Goal: Task Accomplishment & Management: Complete application form

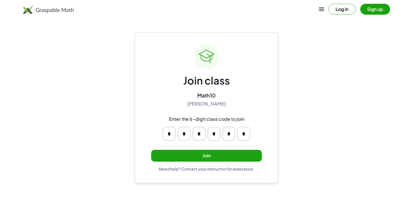
click at [196, 156] on button "Join" at bounding box center [206, 156] width 111 height 12
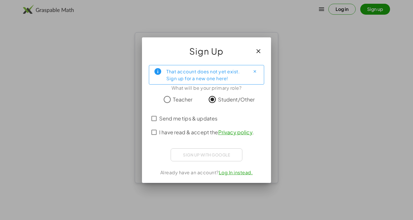
click at [189, 156] on div "Sign up with Google Acceder con Google Acceder con Google. Se abre en una pesta…" at bounding box center [207, 154] width 72 height 13
click at [191, 164] on div "That account does not yet exist. Sign up for a new one here! What will be your …" at bounding box center [206, 121] width 129 height 122
click at [257, 72] on button "Close" at bounding box center [254, 71] width 9 height 9
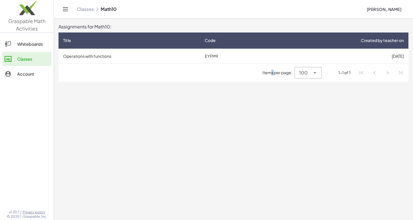
drag, startPoint x: 270, startPoint y: 127, endPoint x: 258, endPoint y: 127, distance: 12.1
click at [262, 127] on main "Assignments for Math10: Title Code Created by teacher on Operations with functi…" at bounding box center [233, 110] width 359 height 220
click at [277, 73] on span "Items per page:" at bounding box center [279, 72] width 32 height 6
click at [317, 71] on icon at bounding box center [315, 72] width 7 height 7
click at [259, 98] on main "Assignments for Math10: Title Code Created by teacher on Operations with functi…" at bounding box center [233, 110] width 359 height 220
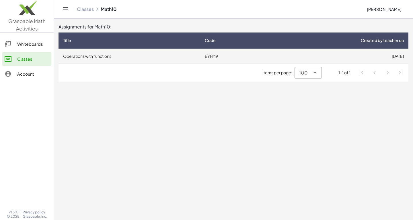
click at [119, 57] on td "Operations with functions" at bounding box center [130, 55] width 142 height 15
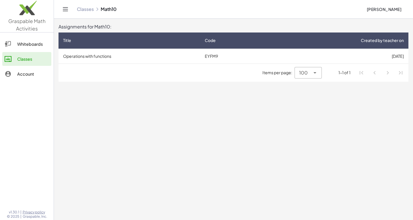
click at [349, 69] on div "1-1 of 1" at bounding box center [345, 72] width 12 height 6
drag, startPoint x: 316, startPoint y: 73, endPoint x: 312, endPoint y: 72, distance: 4.6
click at [312, 72] on div "100 ***" at bounding box center [308, 72] width 27 height 11
click at [306, 86] on div "10" at bounding box center [309, 87] width 18 height 7
type input "**"
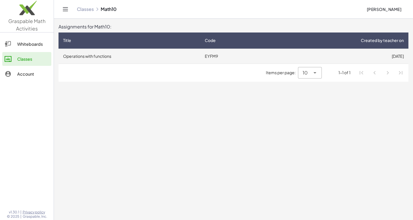
drag, startPoint x: 233, startPoint y: 63, endPoint x: 224, endPoint y: 59, distance: 10.1
click at [224, 59] on td "EYFM9" at bounding box center [232, 55] width 65 height 15
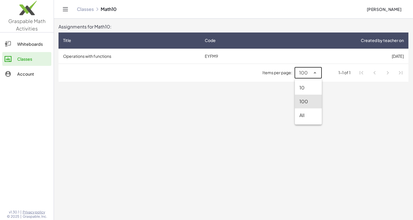
click at [298, 71] on div "100 ***" at bounding box center [302, 72] width 15 height 11
click at [211, 48] on th "Code" at bounding box center [232, 40] width 65 height 16
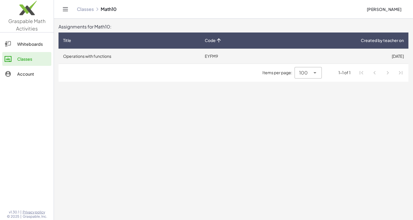
click at [207, 55] on td "EYFM9" at bounding box center [232, 55] width 65 height 15
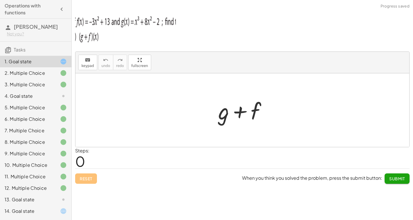
scroll to position [14, 0]
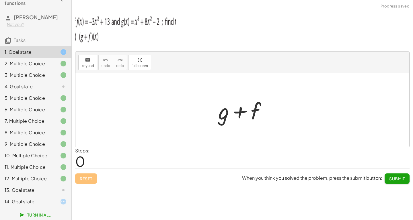
click at [48, 210] on button "Turn In All" at bounding box center [35, 214] width 39 height 10
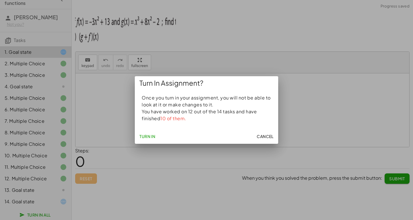
click at [146, 140] on button "Turn In" at bounding box center [147, 136] width 21 height 10
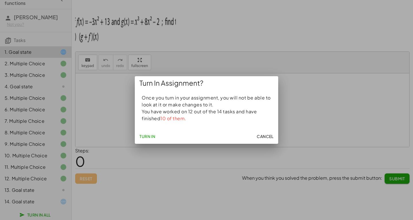
click at [267, 137] on span "Cancel" at bounding box center [265, 135] width 17 height 5
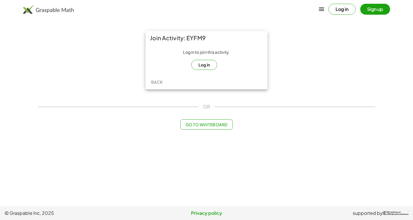
click at [203, 64] on button "Log in" at bounding box center [204, 65] width 26 height 10
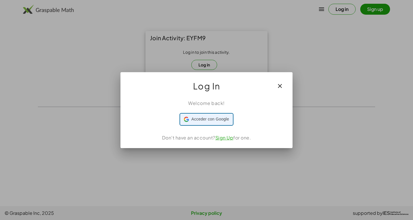
click at [211, 124] on div "Acceder con Google Acceder con Google. Se abre en una pestaña nueva" at bounding box center [206, 119] width 45 height 11
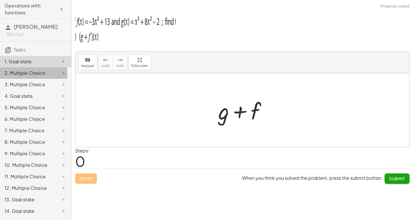
click at [24, 71] on div "2. Multiple Choice" at bounding box center [28, 72] width 46 height 7
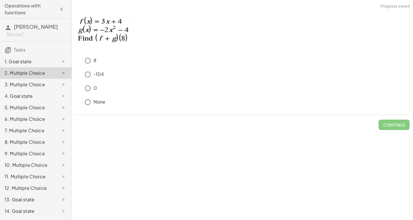
click at [24, 81] on div "3. Multiple Choice" at bounding box center [28, 84] width 46 height 7
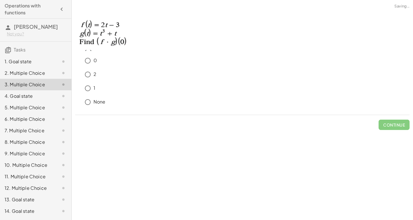
click at [24, 98] on div "4. Goal state" at bounding box center [28, 95] width 46 height 7
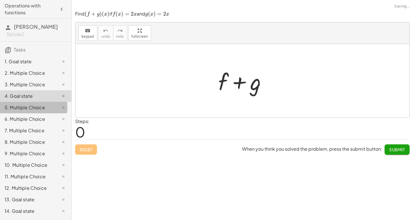
click at [21, 125] on div "5. Multiple Choice" at bounding box center [35, 130] width 71 height 11
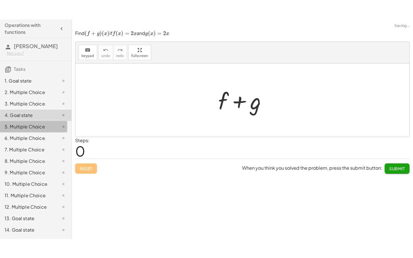
scroll to position [14, 0]
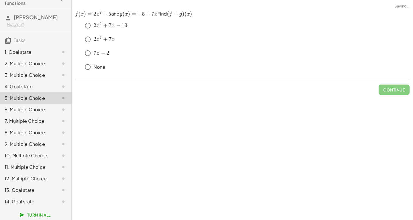
click at [33, 184] on div "11. Multiple Choice" at bounding box center [35, 189] width 71 height 11
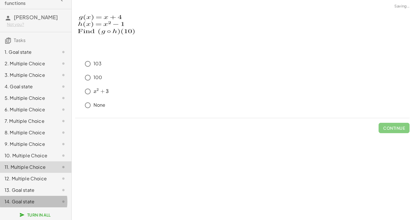
click at [31, 196] on div "14. Goal state" at bounding box center [35, 200] width 71 height 11
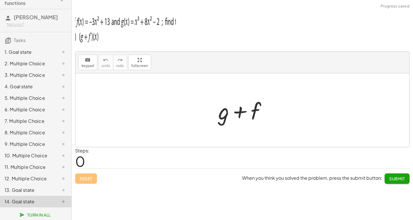
click at [28, 159] on div "10. Multiple Choice" at bounding box center [28, 155] width 46 height 7
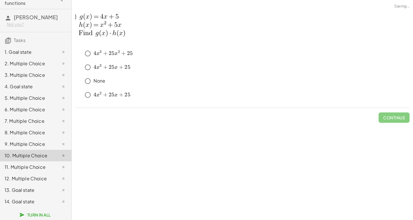
click at [108, 126] on div "keyboard keypad undo undo redo redo fullscreen + g + f × Steps: 0 Reset When yo…" at bounding box center [242, 110] width 341 height 220
click at [127, 77] on div "None" at bounding box center [246, 80] width 328 height 11
click at [116, 59] on div "﻿ 4 x 3 + 25 x 2 + 25 4x^3+25x^2+25 4 x 3 + 25 x 2 + 25 ﻿" at bounding box center [242, 55] width 335 height 14
click at [102, 46] on div "﻿ 4 x 3 + 25 x 2 + 25 4x^3+25x^2+25 4 x 3 + 25 x 2 + 25 ﻿ ﻿ 4 x 3 + 25 x + 25 4…" at bounding box center [242, 73] width 335 height 57
click at [98, 20] on img at bounding box center [107, 27] width 65 height 33
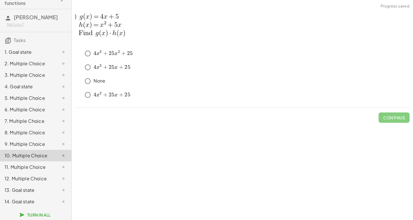
click at [31, 69] on div "1. Goal state" at bounding box center [35, 74] width 71 height 11
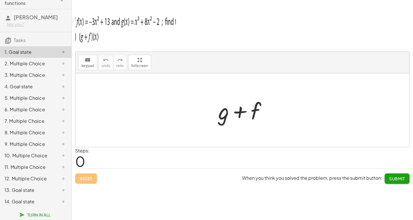
click at [203, 108] on div at bounding box center [242, 109] width 334 height 73
click at [82, 160] on span "0" at bounding box center [80, 161] width 10 height 18
drag, startPoint x: 80, startPoint y: 160, endPoint x: 90, endPoint y: 162, distance: 10.2
click at [90, 162] on div "Steps: 0" at bounding box center [82, 157] width 14 height 21
click at [92, 162] on div "Steps: 0" at bounding box center [242, 157] width 335 height 21
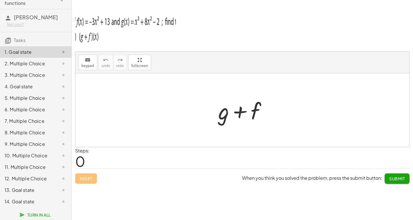
click at [84, 164] on span "0" at bounding box center [80, 161] width 10 height 18
click at [82, 158] on span "0" at bounding box center [80, 161] width 10 height 18
click at [81, 160] on span "0" at bounding box center [80, 161] width 10 height 18
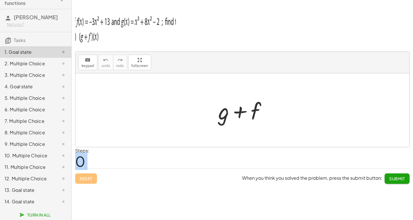
click at [81, 160] on span "0" at bounding box center [80, 161] width 10 height 18
drag, startPoint x: 187, startPoint y: 108, endPoint x: 195, endPoint y: 108, distance: 7.8
click at [188, 108] on div at bounding box center [242, 109] width 334 height 73
click at [246, 107] on div at bounding box center [245, 110] width 59 height 30
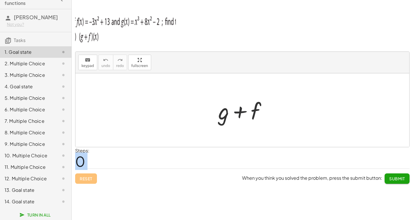
click at [255, 109] on div at bounding box center [245, 110] width 59 height 30
drag, startPoint x: 258, startPoint y: 110, endPoint x: 317, endPoint y: 105, distance: 58.5
click at [308, 108] on div "+ f + g + f" at bounding box center [242, 109] width 334 height 73
drag, startPoint x: 322, startPoint y: 101, endPoint x: 322, endPoint y: 98, distance: 3.2
click at [322, 98] on div at bounding box center [242, 109] width 334 height 73
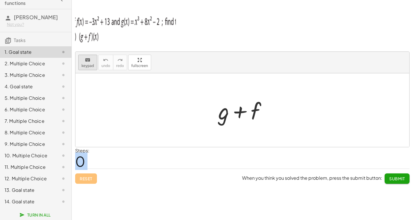
click at [92, 65] on span "keypad" at bounding box center [88, 66] width 13 height 4
drag, startPoint x: 128, startPoint y: 64, endPoint x: 128, endPoint y: 89, distance: 25.0
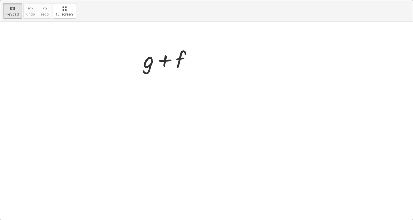
click at [128, 89] on div "keyboard keypad undo undo redo redo fullscreen + g + f ×" at bounding box center [206, 109] width 413 height 219
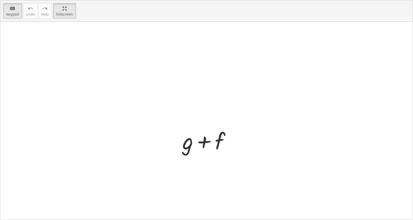
scroll to position [0, 0]
drag, startPoint x: 175, startPoint y: 87, endPoint x: 204, endPoint y: 84, distance: 29.2
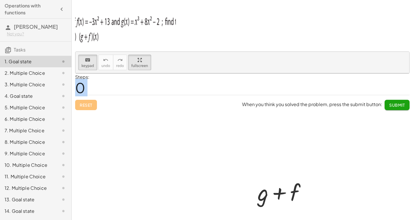
click at [183, 86] on div at bounding box center [242, 164] width 334 height 183
drag, startPoint x: 204, startPoint y: 84, endPoint x: 243, endPoint y: 83, distance: 39.0
click at [243, 83] on div at bounding box center [242, 164] width 334 height 183
click at [216, 84] on div at bounding box center [242, 164] width 334 height 183
click at [128, 64] on button "fullscreen" at bounding box center [139, 62] width 23 height 15
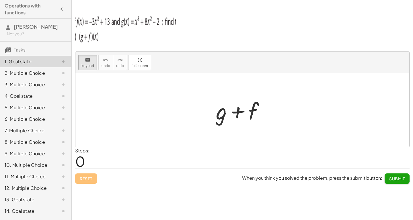
click at [215, 111] on div at bounding box center [242, 110] width 59 height 30
click at [258, 121] on div at bounding box center [243, 111] width 32 height 26
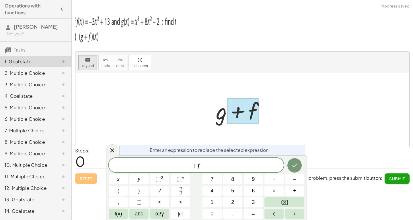
click at [37, 73] on div "2. Multiple Choice" at bounding box center [28, 72] width 46 height 7
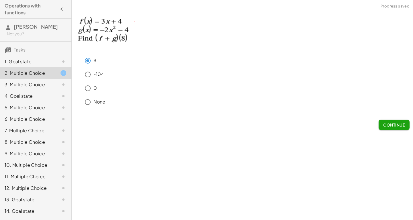
click at [141, 57] on div "8" at bounding box center [246, 60] width 328 height 11
click at [164, 34] on p at bounding box center [242, 32] width 335 height 42
drag, startPoint x: 129, startPoint y: 106, endPoint x: 140, endPoint y: 82, distance: 26.8
click at [131, 102] on div "None" at bounding box center [246, 101] width 328 height 11
drag, startPoint x: 137, startPoint y: 42, endPoint x: 132, endPoint y: 40, distance: 6.1
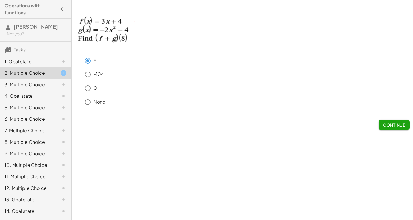
click at [134, 40] on p at bounding box center [242, 32] width 335 height 42
click at [12, 79] on div "1. Goal state" at bounding box center [35, 84] width 71 height 11
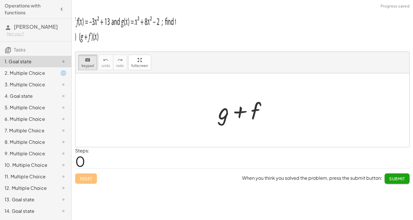
click at [138, 103] on div at bounding box center [242, 109] width 334 height 73
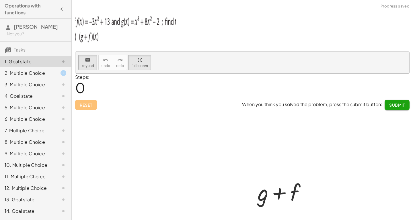
click at [140, 73] on div "keyboard keypad undo undo redo redo fullscreen + g + f ×" at bounding box center [242, 63] width 334 height 22
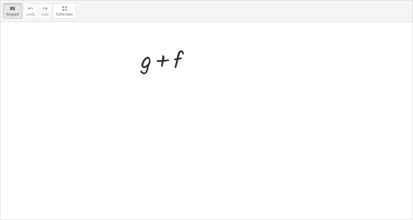
click at [66, 0] on html "Operations with functions [PERSON_NAME] Not you? Tasks 1. Goal state 2. Multipl…" at bounding box center [206, 110] width 413 height 220
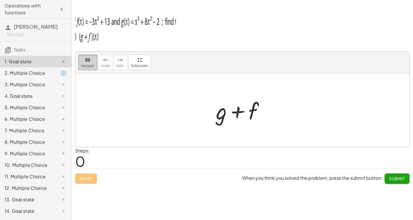
click at [86, 64] on span "keypad" at bounding box center [88, 66] width 13 height 4
drag, startPoint x: 97, startPoint y: 167, endPoint x: 101, endPoint y: 157, distance: 10.6
click at [98, 165] on div "Steps: 0" at bounding box center [242, 157] width 335 height 21
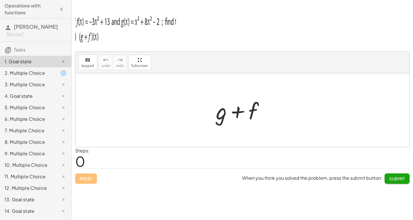
drag, startPoint x: 101, startPoint y: 157, endPoint x: 149, endPoint y: 138, distance: 51.5
click at [102, 156] on div "Steps: 0" at bounding box center [242, 157] width 335 height 21
click at [166, 137] on div at bounding box center [242, 109] width 334 height 73
click at [251, 110] on div at bounding box center [242, 110] width 59 height 30
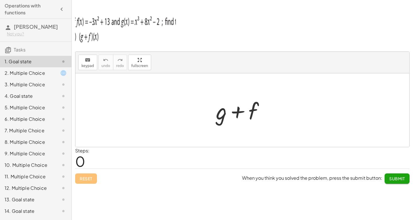
click at [251, 110] on div at bounding box center [242, 110] width 59 height 30
click at [236, 111] on div at bounding box center [242, 110] width 59 height 30
click at [231, 112] on div at bounding box center [242, 110] width 59 height 30
click at [220, 113] on div at bounding box center [242, 110] width 59 height 30
drag, startPoint x: 100, startPoint y: 170, endPoint x: 93, endPoint y: 154, distance: 17.3
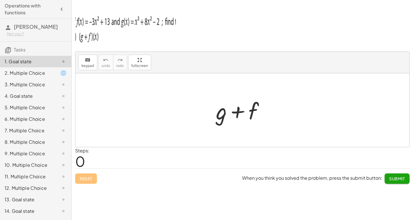
click at [0, 0] on div "keyboard keypad undo undo redo redo fullscreen + g + f × Steps: 0 Reset When yo…" at bounding box center [0, 0] width 0 height 0
click at [89, 58] on icon "keyboard" at bounding box center [87, 60] width 5 height 7
click at [85, 66] on span "keypad" at bounding box center [88, 66] width 13 height 4
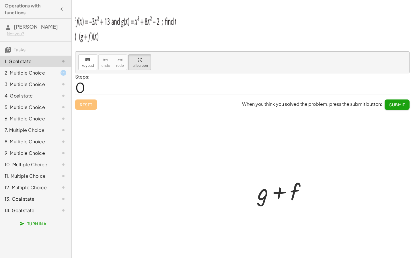
click at [138, 73] on div "keyboard keypad undo undo redo redo fullscreen + g + f ×" at bounding box center [242, 63] width 334 height 22
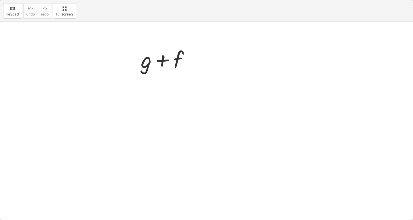
click at [66, 0] on html "Operations with functions [PERSON_NAME] Not you? Tasks 1. Goal state 2. Multipl…" at bounding box center [206, 110] width 413 height 220
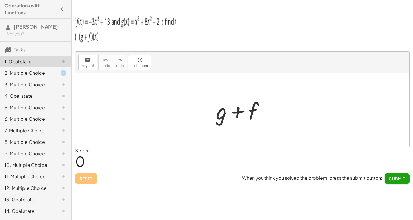
click at [236, 117] on div at bounding box center [242, 110] width 59 height 30
drag, startPoint x: 246, startPoint y: 112, endPoint x: 261, endPoint y: 112, distance: 15.2
click at [254, 112] on div at bounding box center [242, 110] width 59 height 30
click at [261, 112] on div at bounding box center [242, 110] width 59 height 30
drag, startPoint x: 234, startPoint y: 144, endPoint x: 224, endPoint y: 149, distance: 11.7
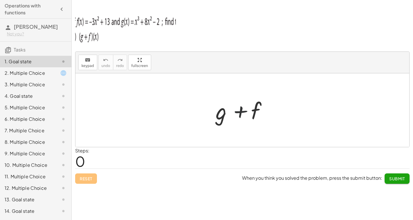
click at [0, 0] on div "keyboard keypad undo undo redo redo fullscreen + f + g + f × Steps: 0 Reset Whe…" at bounding box center [0, 0] width 0 height 0
drag, startPoint x: 172, startPoint y: 150, endPoint x: 144, endPoint y: 147, distance: 28.3
click at [162, 149] on div "Steps: 0" at bounding box center [242, 157] width 335 height 21
click at [32, 159] on div "8. Multiple Choice" at bounding box center [35, 164] width 71 height 11
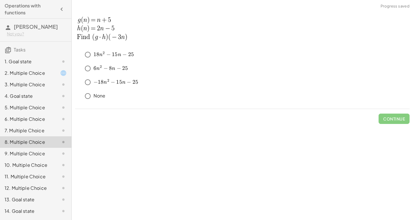
click at [17, 62] on div "1. Goal state" at bounding box center [28, 61] width 46 height 7
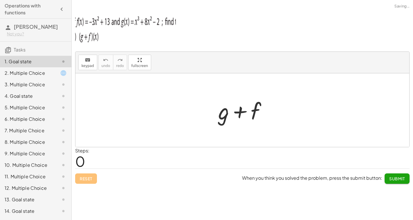
drag, startPoint x: 125, startPoint y: 77, endPoint x: 122, endPoint y: 71, distance: 6.3
click at [124, 76] on div at bounding box center [242, 109] width 334 height 73
click at [29, 72] on div "2. Multiple Choice" at bounding box center [28, 72] width 46 height 7
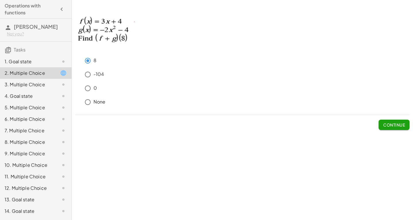
click at [157, 164] on div "keyboard keypad undo undo redo redo fullscreen + g + f × Steps: 0 Reset When yo…" at bounding box center [242, 110] width 341 height 220
click at [386, 125] on span "Continue" at bounding box center [394, 124] width 22 height 5
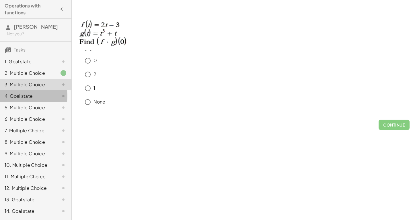
click at [22, 94] on div "4. Goal state" at bounding box center [28, 95] width 46 height 7
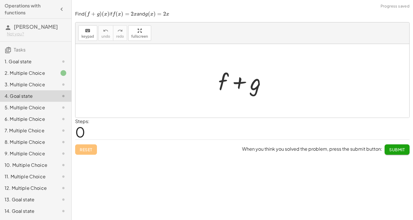
click at [268, 89] on div at bounding box center [245, 81] width 59 height 30
click at [253, 84] on div at bounding box center [245, 81] width 59 height 30
click at [236, 86] on div at bounding box center [245, 81] width 59 height 30
drag, startPoint x: 236, startPoint y: 86, endPoint x: 226, endPoint y: 82, distance: 10.8
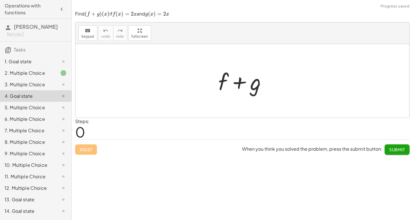
click at [226, 82] on div at bounding box center [245, 81] width 59 height 30
click at [206, 82] on div at bounding box center [242, 80] width 334 height 73
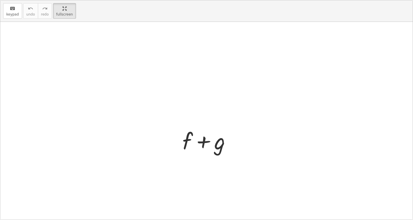
click at [134, 59] on div "keyboard keypad undo undo redo redo fullscreen + f + g ×" at bounding box center [206, 109] width 413 height 219
drag, startPoint x: 56, startPoint y: 16, endPoint x: 56, endPoint y: -9, distance: 25.0
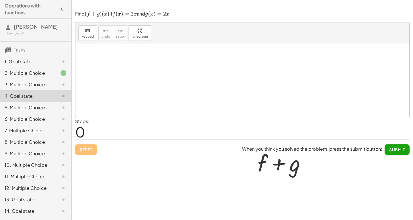
click at [56, 0] on html "Operations with functions [PERSON_NAME] Not you? Tasks 1. Goal state 2. Multipl…" at bounding box center [206, 110] width 413 height 220
drag, startPoint x: 222, startPoint y: 70, endPoint x: 217, endPoint y: 66, distance: 5.9
click at [221, 70] on div at bounding box center [242, 81] width 59 height 30
click at [228, 76] on div at bounding box center [242, 81] width 59 height 30
drag, startPoint x: 228, startPoint y: 76, endPoint x: 216, endPoint y: 79, distance: 12.5
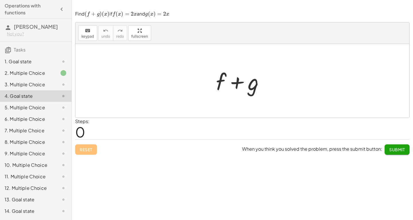
click at [223, 77] on div at bounding box center [242, 81] width 59 height 30
click at [215, 79] on div at bounding box center [242, 81] width 59 height 30
click at [82, 131] on span "0" at bounding box center [80, 132] width 10 height 18
click at [94, 121] on div "Steps: 0" at bounding box center [242, 128] width 335 height 21
click at [87, 124] on div "Steps: 0" at bounding box center [82, 128] width 14 height 21
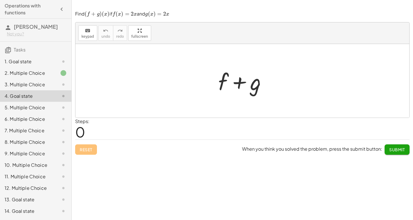
drag, startPoint x: 82, startPoint y: 123, endPoint x: 77, endPoint y: 124, distance: 5.0
click at [77, 125] on span "0" at bounding box center [80, 132] width 10 height 18
drag, startPoint x: 81, startPoint y: 123, endPoint x: 99, endPoint y: 121, distance: 18.4
click at [92, 123] on div "Steps: 0" at bounding box center [242, 128] width 335 height 21
click at [236, 81] on div at bounding box center [245, 81] width 59 height 30
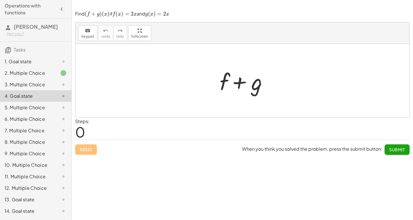
drag, startPoint x: 187, startPoint y: 67, endPoint x: 139, endPoint y: 1, distance: 82.3
click at [183, 64] on div "+ f + g" at bounding box center [242, 80] width 334 height 73
click at [82, 33] on div "keyboard" at bounding box center [88, 30] width 13 height 7
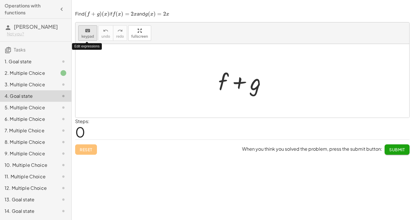
click at [82, 33] on div "keyboard" at bounding box center [88, 30] width 13 height 7
drag, startPoint x: 82, startPoint y: 33, endPoint x: 83, endPoint y: 29, distance: 4.3
click at [83, 29] on div "keyboard" at bounding box center [88, 30] width 13 height 7
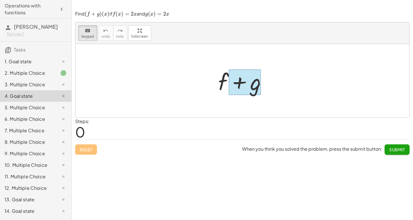
click at [229, 83] on div at bounding box center [245, 82] width 32 height 26
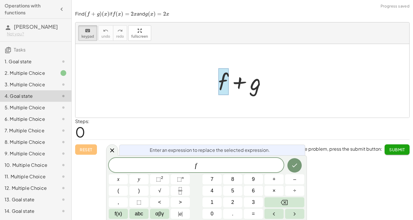
click at [33, 61] on div "1. Goal state" at bounding box center [28, 61] width 46 height 7
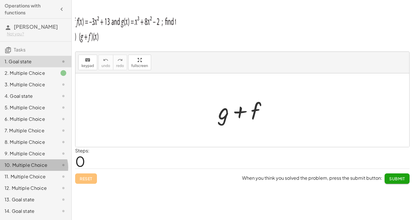
click at [33, 168] on div "10. Multiple Choice" at bounding box center [28, 164] width 46 height 7
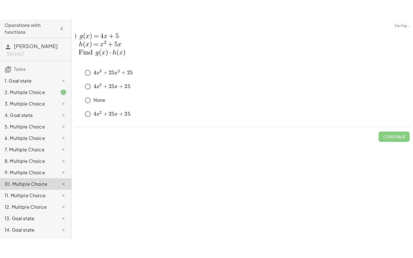
scroll to position [14, 0]
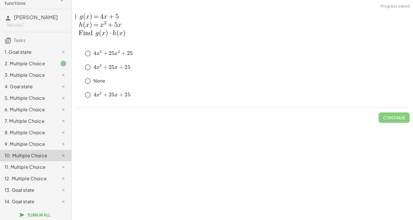
click at [24, 194] on div "13. Goal state" at bounding box center [35, 189] width 71 height 11
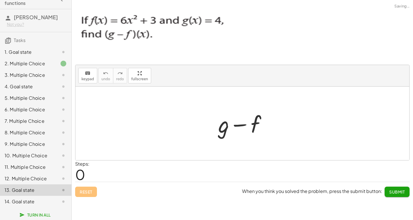
click at [30, 48] on div "1. Goal state" at bounding box center [28, 51] width 46 height 7
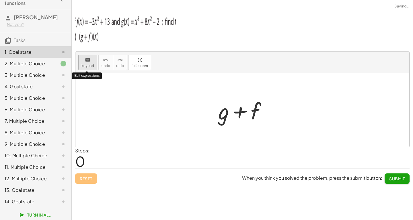
click at [93, 61] on button "keyboard keypad" at bounding box center [87, 62] width 19 height 15
click at [217, 114] on div at bounding box center [245, 110] width 59 height 30
click at [219, 116] on div at bounding box center [223, 110] width 11 height 27
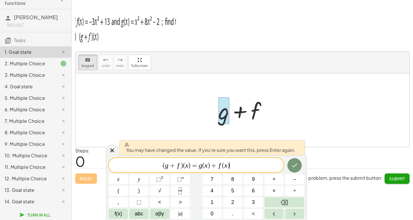
click at [234, 164] on span "( g + f ) ( x ) = g ( x ) + f ( x ) ​" at bounding box center [196, 165] width 175 height 8
click at [300, 165] on button "Done" at bounding box center [295, 165] width 14 height 14
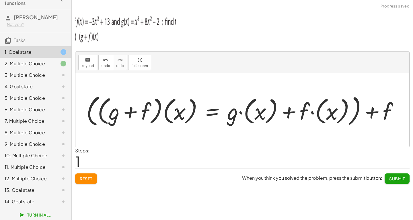
click at [378, 117] on div at bounding box center [245, 110] width 323 height 36
click at [374, 114] on div at bounding box center [245, 110] width 323 height 36
click at [90, 64] on span "keypad" at bounding box center [88, 66] width 13 height 4
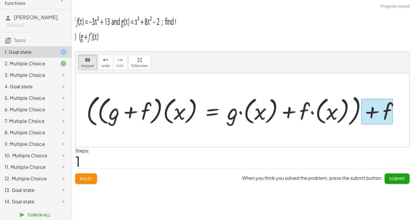
click at [374, 112] on div at bounding box center [377, 112] width 32 height 26
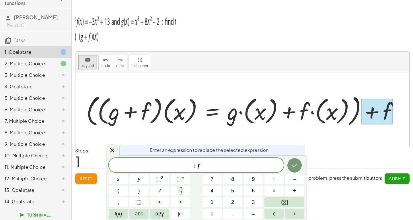
drag, startPoint x: 383, startPoint y: 105, endPoint x: 348, endPoint y: 124, distance: 39.9
click at [240, 110] on div "+ f + ( · ( + g + f ) · ( x ) = + · g · ( x ) + · f · ( x ) )" at bounding box center [240, 110] width 0 height 0
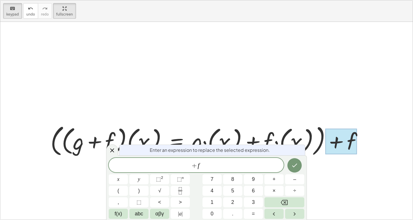
click at [130, 90] on div "keyboard keypad undo undo redo redo fullscreen + g + f + f + ( · ( + g + f ) · …" at bounding box center [206, 109] width 413 height 219
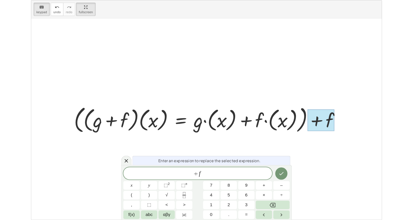
scroll to position [0, 0]
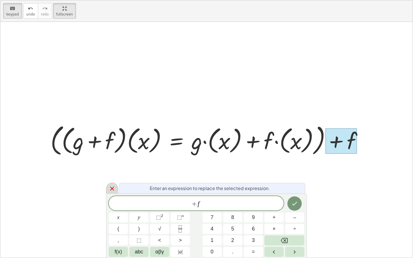
click at [114, 189] on icon at bounding box center [112, 188] width 7 height 7
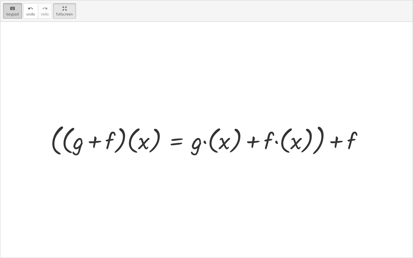
click at [8, 14] on span "keypad" at bounding box center [12, 14] width 13 height 4
click at [119, 140] on div at bounding box center [209, 140] width 323 height 36
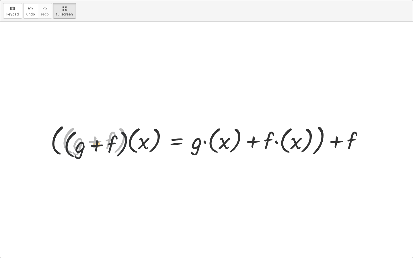
drag, startPoint x: 120, startPoint y: 141, endPoint x: 122, endPoint y: 145, distance: 5.1
click at [122, 145] on div at bounding box center [209, 140] width 323 height 36
click at [121, 145] on div at bounding box center [209, 140] width 323 height 36
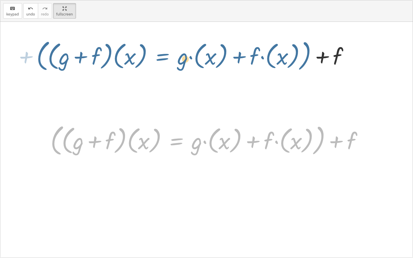
drag, startPoint x: 55, startPoint y: 135, endPoint x: 40, endPoint y: 45, distance: 91.0
click at [40, 45] on div "+ g + f + ( · ( + g + f ) · ( x ) = + · g · ( x ) + · f · ( x ) ) + f + f + ( ·…" at bounding box center [206, 140] width 413 height 236
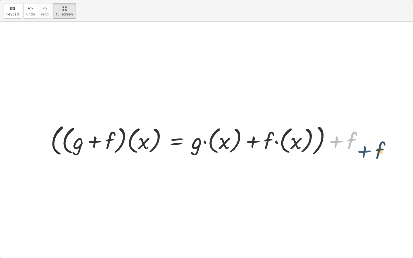
drag, startPoint x: 340, startPoint y: 143, endPoint x: 351, endPoint y: 167, distance: 26.5
click at [352, 165] on div "+ g + f + f + f + ( · ( + g + f ) · ( x ) = + · g · ( x ) + · f · ( x ) )" at bounding box center [206, 140] width 413 height 236
click at [350, 154] on div at bounding box center [209, 140] width 323 height 36
click at [344, 141] on div at bounding box center [209, 140] width 323 height 36
click at [10, 18] on button "keyboard keypad" at bounding box center [12, 10] width 19 height 15
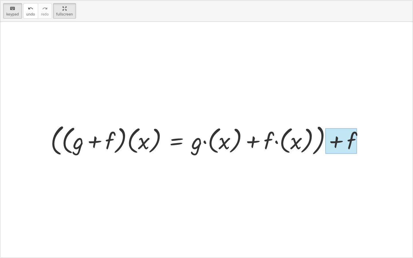
click at [337, 142] on div at bounding box center [341, 142] width 32 height 26
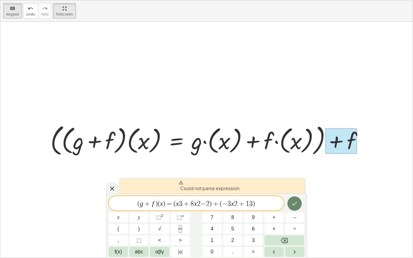
click at [293, 205] on icon "Done" at bounding box center [294, 203] width 7 height 7
click at [297, 202] on icon "Done" at bounding box center [294, 203] width 7 height 7
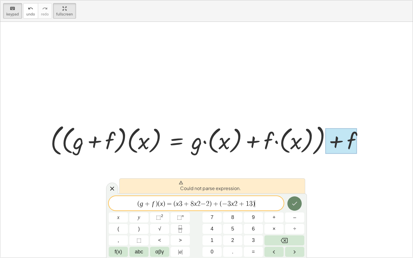
click at [297, 202] on icon "Done" at bounding box center [294, 203] width 7 height 7
click at [262, 205] on span "( g + f ) ( x ) = ( x 3 + 8 x 2 − 2 ) + ( − 3 x 2 + 1 3 ) ​" at bounding box center [196, 204] width 175 height 8
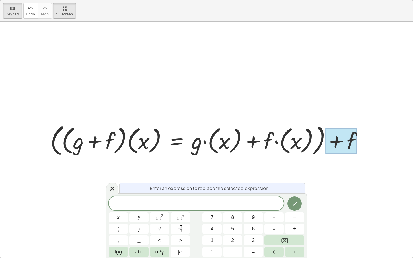
drag, startPoint x: 413, startPoint y: 119, endPoint x: 362, endPoint y: 125, distance: 51.8
click at [413, 118] on div "keyboard keypad undo undo redo redo fullscreen + g + f + f + ( · ( + g + f ) · …" at bounding box center [206, 129] width 413 height 258
click at [110, 189] on icon at bounding box center [112, 188] width 7 height 7
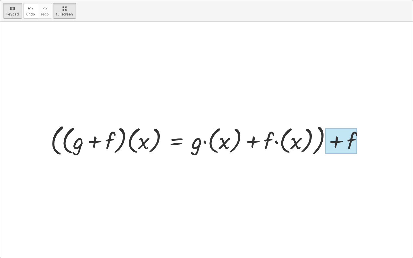
click at [332, 146] on div at bounding box center [341, 142] width 32 height 26
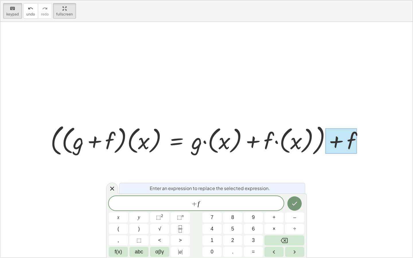
click at [332, 146] on div at bounding box center [341, 142] width 32 height 26
click at [332, 147] on div at bounding box center [341, 142] width 32 height 26
click at [10, 9] on icon "keyboard" at bounding box center [12, 8] width 5 height 7
drag, startPoint x: 115, startPoint y: 190, endPoint x: 259, endPoint y: 170, distance: 144.9
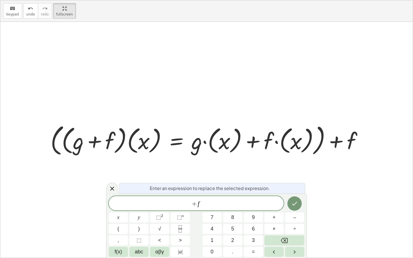
click at [115, 190] on icon at bounding box center [112, 188] width 7 height 7
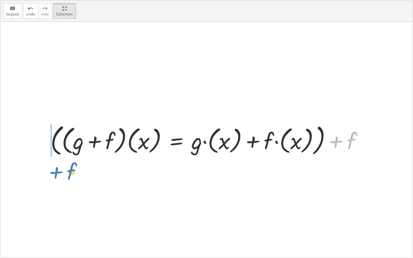
drag, startPoint x: 352, startPoint y: 147, endPoint x: 73, endPoint y: 178, distance: 279.8
click at [73, 178] on div "+ g + f + f + f + ( · ( + g + f ) · ( x ) = + · g · ( x ) + · f · ( x ) )" at bounding box center [206, 140] width 413 height 236
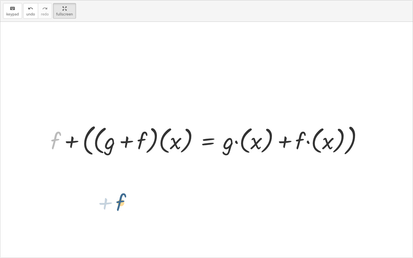
drag, startPoint x: 57, startPoint y: 144, endPoint x: 129, endPoint y: 202, distance: 91.8
click at [131, 209] on div "+ g + f + ( · ( + g + f ) · ( x ) = + · g · ( x ) + · f · ( x ) ) + f + f + f +…" at bounding box center [206, 140] width 413 height 236
drag, startPoint x: 68, startPoint y: 132, endPoint x: 64, endPoint y: 140, distance: 8.7
click at [64, 139] on div at bounding box center [209, 140] width 323 height 36
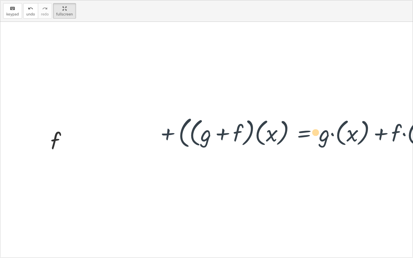
drag, startPoint x: 78, startPoint y: 141, endPoint x: 162, endPoint y: 138, distance: 84.7
click at [164, 138] on div at bounding box center [209, 140] width 323 height 36
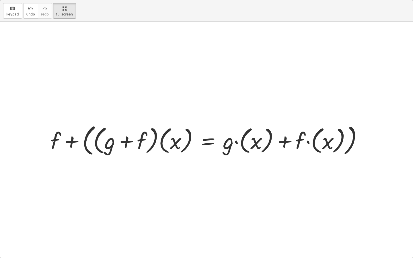
click at [63, 137] on div at bounding box center [209, 140] width 323 height 36
click at [60, 141] on div at bounding box center [209, 140] width 323 height 36
click at [3, 12] on button "keyboard keypad" at bounding box center [12, 10] width 19 height 15
click at [76, 145] on div at bounding box center [209, 140] width 323 height 36
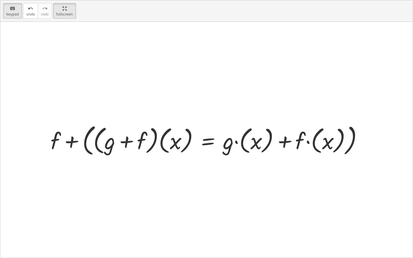
click at [68, 142] on div at bounding box center [209, 140] width 323 height 36
drag, startPoint x: 59, startPoint y: 140, endPoint x: 72, endPoint y: 149, distance: 15.8
click at [0, 13] on div "keyboard keypad undo undo redo redo fullscreen + g + f + ( · ( + g + f ) · ( x …" at bounding box center [206, 129] width 413 height 258
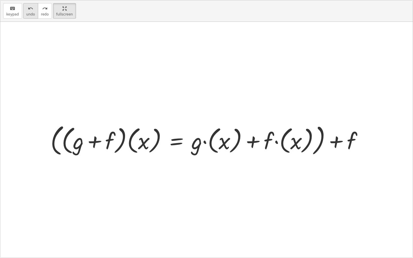
click at [28, 18] on button "undo undo" at bounding box center [30, 10] width 15 height 15
click at [343, 145] on div at bounding box center [209, 140] width 323 height 36
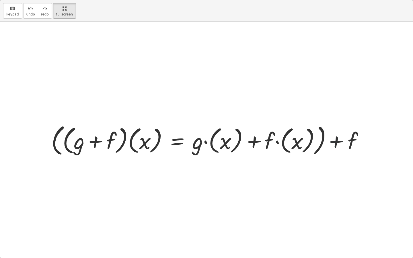
click at [333, 143] on div at bounding box center [209, 140] width 323 height 36
drag, startPoint x: 337, startPoint y: 143, endPoint x: 357, endPoint y: 143, distance: 20.7
click at [361, 146] on div at bounding box center [209, 140] width 323 height 36
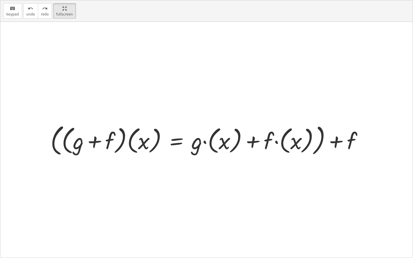
click at [306, 90] on div at bounding box center [206, 140] width 413 height 236
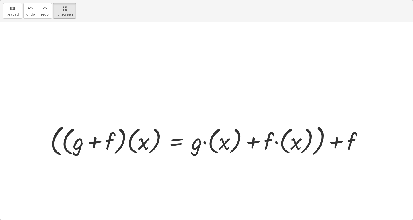
scroll to position [40, 0]
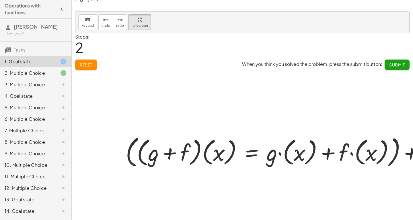
drag, startPoint x: 386, startPoint y: 103, endPoint x: 355, endPoint y: 103, distance: 31.0
click at [355, 103] on div at bounding box center [260, 126] width 371 height 187
drag, startPoint x: 250, startPoint y: 74, endPoint x: 257, endPoint y: 58, distance: 17.5
click at [255, 59] on div at bounding box center [260, 126] width 371 height 187
drag, startPoint x: 263, startPoint y: 60, endPoint x: 273, endPoint y: 64, distance: 10.4
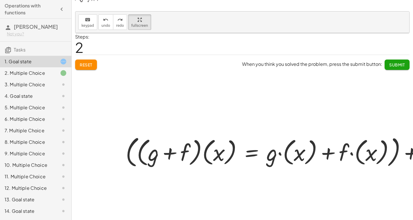
click at [268, 63] on div at bounding box center [260, 126] width 371 height 187
drag, startPoint x: 273, startPoint y: 64, endPoint x: 269, endPoint y: 72, distance: 8.9
click at [270, 71] on div at bounding box center [260, 126] width 371 height 187
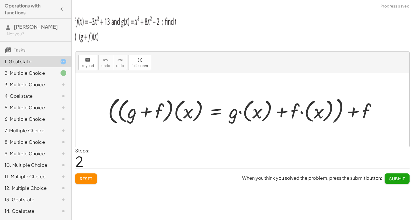
click at [358, 115] on div at bounding box center [244, 110] width 279 height 32
click at [83, 62] on div "keyboard" at bounding box center [88, 59] width 13 height 7
click at [366, 113] on div at bounding box center [357, 111] width 27 height 22
click at [350, 104] on div at bounding box center [357, 111] width 27 height 22
drag, startPoint x: 90, startPoint y: 67, endPoint x: 102, endPoint y: 68, distance: 12.9
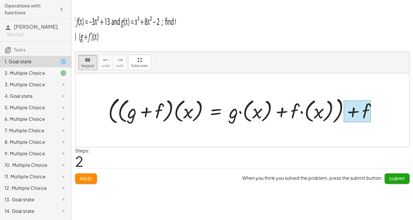
click at [89, 67] on span "keypad" at bounding box center [88, 66] width 13 height 4
click at [355, 115] on div at bounding box center [244, 110] width 279 height 32
click at [84, 62] on div "keyboard" at bounding box center [88, 59] width 13 height 7
click at [362, 111] on div at bounding box center [357, 111] width 27 height 22
click at [359, 113] on div at bounding box center [357, 111] width 27 height 22
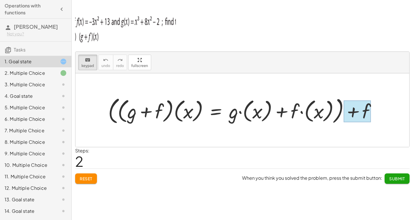
click at [359, 113] on div at bounding box center [357, 111] width 27 height 22
drag, startPoint x: 358, startPoint y: 113, endPoint x: 335, endPoint y: 115, distance: 23.0
click at [349, 115] on div at bounding box center [357, 111] width 27 height 22
click at [90, 68] on button "keyboard keypad" at bounding box center [87, 62] width 19 height 15
click at [238, 100] on div at bounding box center [244, 110] width 279 height 32
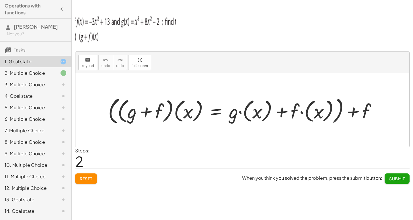
click at [226, 122] on div at bounding box center [244, 110] width 279 height 32
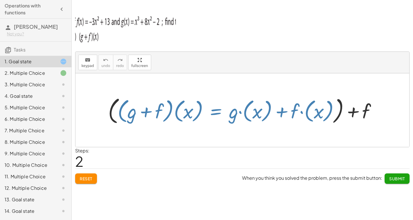
drag, startPoint x: 230, startPoint y: 109, endPoint x: 245, endPoint y: 106, distance: 14.9
click at [232, 108] on div at bounding box center [244, 110] width 279 height 32
drag, startPoint x: 246, startPoint y: 106, endPoint x: 245, endPoint y: 120, distance: 14.4
click at [246, 108] on div at bounding box center [244, 110] width 279 height 32
drag, startPoint x: 173, startPoint y: 113, endPoint x: 265, endPoint y: 30, distance: 124.3
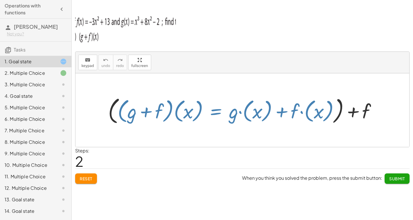
click at [174, 113] on div at bounding box center [244, 110] width 279 height 32
click at [134, 107] on div at bounding box center [244, 110] width 279 height 32
click at [85, 69] on button "keyboard keypad" at bounding box center [87, 62] width 19 height 15
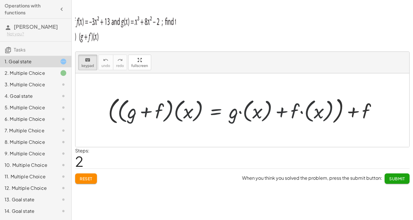
click at [115, 116] on div at bounding box center [244, 110] width 279 height 32
click at [139, 113] on div at bounding box center [150, 111] width 27 height 22
click at [133, 113] on div at bounding box center [244, 110] width 279 height 32
click at [158, 113] on div at bounding box center [150, 111] width 27 height 22
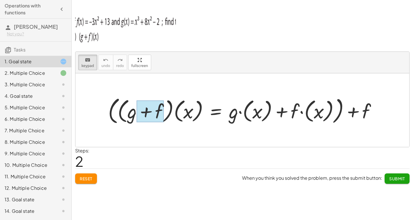
click at [158, 113] on div at bounding box center [150, 111] width 27 height 22
click at [86, 62] on icon "keyboard" at bounding box center [87, 60] width 5 height 7
drag, startPoint x: 350, startPoint y: 118, endPoint x: 131, endPoint y: 87, distance: 220.9
click at [339, 118] on div at bounding box center [244, 110] width 279 height 32
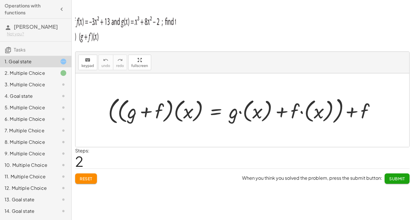
drag, startPoint x: 104, startPoint y: 84, endPoint x: 243, endPoint y: 114, distance: 142.2
click at [235, 131] on div at bounding box center [242, 109] width 334 height 73
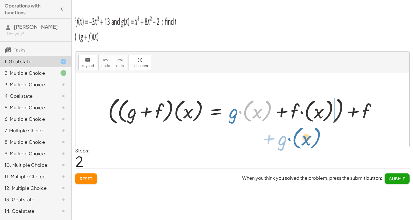
drag, startPoint x: 249, startPoint y: 118, endPoint x: 177, endPoint y: 109, distance: 72.0
click at [236, 123] on div at bounding box center [244, 110] width 279 height 32
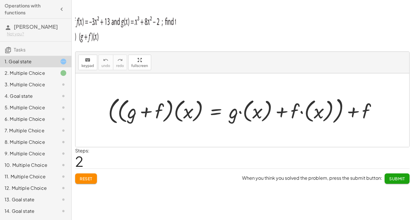
drag, startPoint x: 258, startPoint y: 120, endPoint x: 256, endPoint y: 117, distance: 3.5
click at [256, 117] on div at bounding box center [244, 110] width 279 height 32
drag, startPoint x: 255, startPoint y: 116, endPoint x: 246, endPoint y: 114, distance: 9.7
click at [252, 116] on div at bounding box center [244, 110] width 279 height 32
drag, startPoint x: 246, startPoint y: 114, endPoint x: 205, endPoint y: 112, distance: 41.1
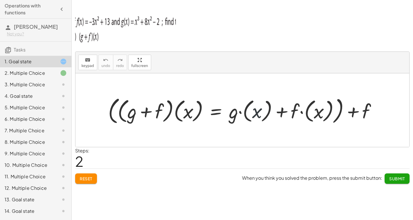
click at [216, 113] on div at bounding box center [244, 110] width 279 height 32
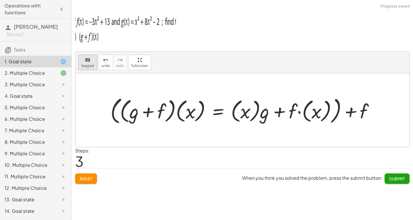
drag, startPoint x: 82, startPoint y: 63, endPoint x: 88, endPoint y: 65, distance: 6.6
click at [82, 63] on div "keyboard" at bounding box center [88, 59] width 13 height 7
click at [250, 108] on div at bounding box center [245, 110] width 274 height 32
click at [247, 117] on div at bounding box center [245, 110] width 274 height 32
click at [245, 114] on div at bounding box center [245, 110] width 274 height 32
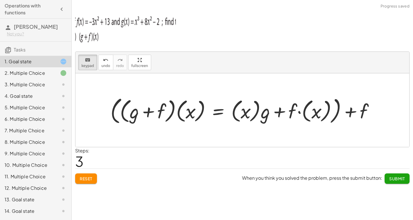
click at [245, 114] on div at bounding box center [245, 110] width 274 height 32
click at [156, 108] on div at bounding box center [152, 111] width 27 height 22
click at [156, 109] on div at bounding box center [152, 111] width 27 height 22
click at [136, 109] on div at bounding box center [245, 110] width 274 height 32
drag, startPoint x: 120, startPoint y: 113, endPoint x: 117, endPoint y: 114, distance: 3.3
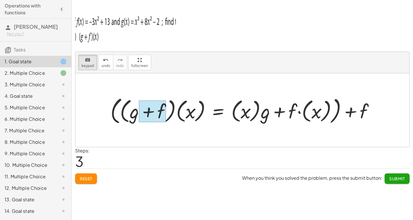
click at [119, 113] on div at bounding box center [245, 110] width 274 height 32
drag, startPoint x: 149, startPoint y: 111, endPoint x: 258, endPoint y: 99, distance: 109.4
click at [258, 99] on div "+ g + f + ( · ( + g + f ) · ( x ) = + · g · ( x ) + · f · ( x ) ) + f + ( · ( +…" at bounding box center [242, 110] width 281 height 34
drag, startPoint x: 265, startPoint y: 94, endPoint x: 275, endPoint y: 120, distance: 27.8
click at [265, 98] on div at bounding box center [245, 110] width 274 height 32
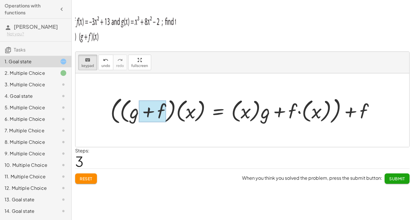
drag, startPoint x: 275, startPoint y: 120, endPoint x: 287, endPoint y: 113, distance: 13.7
click at [285, 115] on div at bounding box center [245, 110] width 274 height 32
drag, startPoint x: 287, startPoint y: 113, endPoint x: 85, endPoint y: 102, distance: 202.0
click at [282, 113] on div at bounding box center [245, 110] width 274 height 32
click at [85, 102] on div at bounding box center [242, 109] width 334 height 73
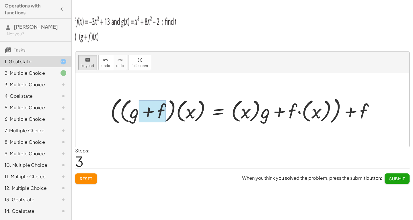
drag, startPoint x: 115, startPoint y: 93, endPoint x: 166, endPoint y: 101, distance: 51.8
click at [147, 100] on div "+ g + f + ( · ( + g + f ) · ( x ) = + · g · ( x ) + · f · ( x ) ) + f + ( · ( +…" at bounding box center [242, 109] width 334 height 73
click at [240, 110] on div "+ ( · ( + g + f ) · ( x ) = + · g · ( x ) + · f · ( x ) ) + f" at bounding box center [240, 110] width 0 height 0
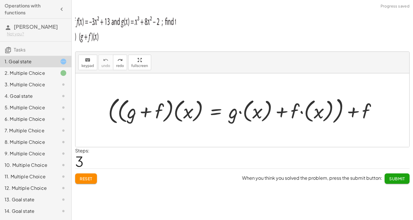
drag, startPoint x: 199, startPoint y: 97, endPoint x: 239, endPoint y: 112, distance: 43.1
click at [202, 98] on div at bounding box center [245, 110] width 274 height 32
drag, startPoint x: 239, startPoint y: 112, endPoint x: 301, endPoint y: 102, distance: 62.6
click at [268, 108] on div at bounding box center [245, 110] width 274 height 32
drag, startPoint x: 301, startPoint y: 102, endPoint x: 258, endPoint y: 106, distance: 43.0
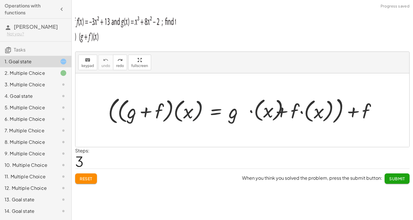
click at [258, 106] on div at bounding box center [245, 110] width 274 height 32
drag, startPoint x: 299, startPoint y: 118, endPoint x: 275, endPoint y: 119, distance: 24.1
click at [275, 119] on div at bounding box center [245, 110] width 274 height 32
click at [298, 112] on div at bounding box center [245, 110] width 274 height 32
click at [296, 112] on div at bounding box center [245, 110] width 274 height 32
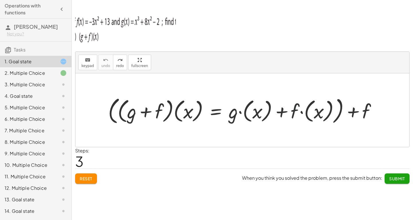
click at [296, 112] on div at bounding box center [245, 110] width 274 height 32
drag, startPoint x: 296, startPoint y: 112, endPoint x: 319, endPoint y: 104, distance: 23.9
click at [299, 111] on div at bounding box center [245, 110] width 274 height 32
drag, startPoint x: 342, startPoint y: 117, endPoint x: 377, endPoint y: 102, distance: 37.5
click at [366, 106] on div at bounding box center [245, 110] width 274 height 32
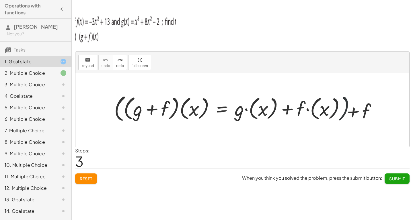
click at [378, 102] on div at bounding box center [245, 110] width 274 height 32
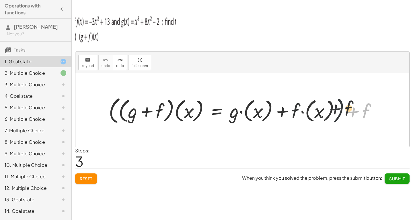
drag, startPoint x: 357, startPoint y: 113, endPoint x: 377, endPoint y: 100, distance: 24.4
click at [317, 109] on div at bounding box center [245, 110] width 274 height 32
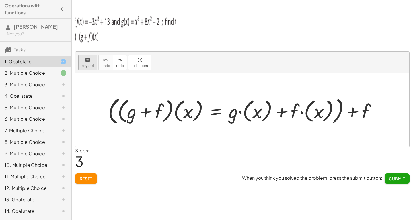
click at [86, 61] on icon "keyboard" at bounding box center [87, 60] width 5 height 7
click at [360, 107] on div at bounding box center [357, 111] width 27 height 22
click at [359, 109] on div at bounding box center [357, 111] width 27 height 22
click at [359, 110] on div at bounding box center [357, 111] width 27 height 22
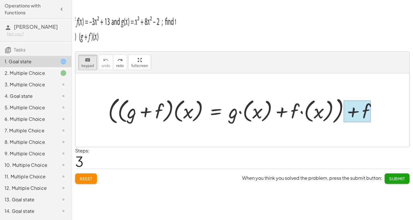
click at [360, 110] on div at bounding box center [357, 111] width 27 height 22
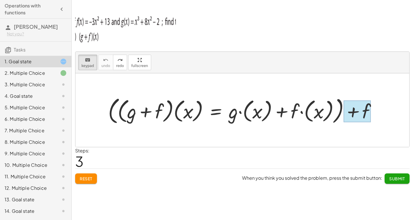
drag, startPoint x: 247, startPoint y: 59, endPoint x: 285, endPoint y: 74, distance: 40.0
click at [266, 61] on div "keyboard keypad undo undo redo redo fullscreen + g + f + ( · ( + g + f ) · ( x …" at bounding box center [242, 99] width 334 height 95
drag, startPoint x: 329, startPoint y: 114, endPoint x: 159, endPoint y: 56, distance: 179.5
click at [151, 63] on div "keyboard keypad undo undo redo redo fullscreen + g + f + ( · ( + g + f ) · ( x …" at bounding box center [242, 99] width 334 height 95
click at [88, 61] on icon "keyboard" at bounding box center [87, 60] width 5 height 7
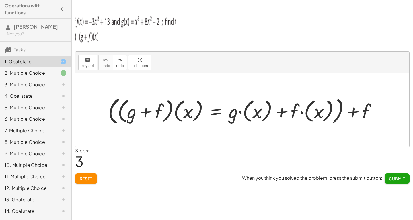
click at [354, 121] on div at bounding box center [245, 110] width 274 height 32
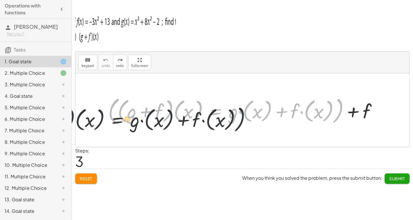
drag, startPoint x: 341, startPoint y: 105, endPoint x: 220, endPoint y: 115, distance: 120.6
click at [220, 115] on div at bounding box center [245, 110] width 274 height 32
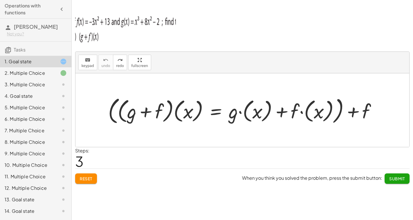
click at [355, 112] on div at bounding box center [245, 110] width 274 height 32
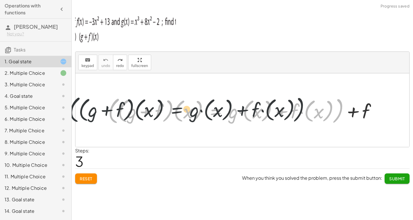
drag, startPoint x: 309, startPoint y: 114, endPoint x: 290, endPoint y: 112, distance: 19.0
click at [292, 113] on div at bounding box center [245, 110] width 274 height 32
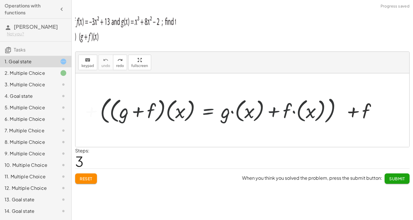
click at [289, 112] on div at bounding box center [245, 110] width 274 height 32
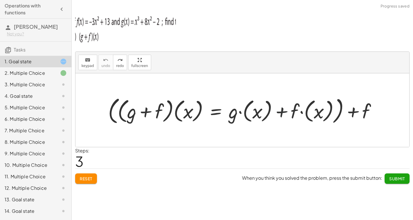
click at [289, 112] on div at bounding box center [245, 110] width 274 height 32
click at [282, 111] on div at bounding box center [245, 110] width 274 height 32
drag, startPoint x: 298, startPoint y: 108, endPoint x: 302, endPoint y: 107, distance: 3.3
click at [300, 108] on div at bounding box center [245, 110] width 274 height 32
drag
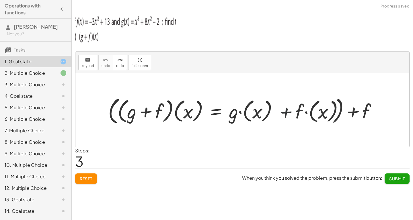
click at [306, 107] on div at bounding box center [245, 110] width 274 height 32
click at [320, 107] on div at bounding box center [245, 110] width 274 height 32
click at [321, 107] on div at bounding box center [245, 110] width 274 height 32
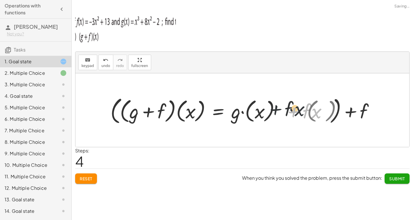
click at [271, 109] on div at bounding box center [245, 110] width 274 height 32
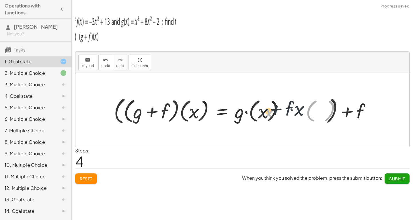
click at [226, 110] on div at bounding box center [245, 110] width 274 height 32
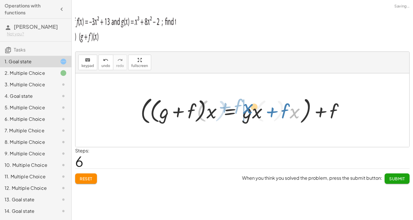
click at [241, 107] on div at bounding box center [245, 110] width 274 height 32
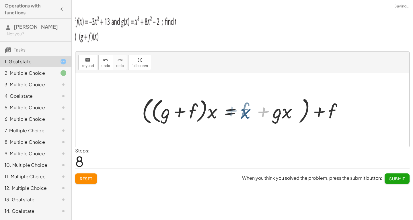
click at [196, 112] on div at bounding box center [245, 110] width 274 height 32
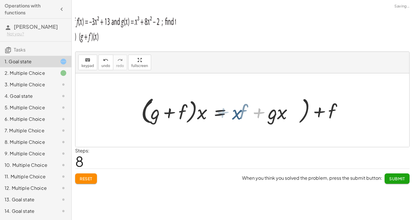
click at [183, 112] on div at bounding box center [245, 110] width 274 height 32
click at [308, 114] on div at bounding box center [245, 110] width 274 height 32
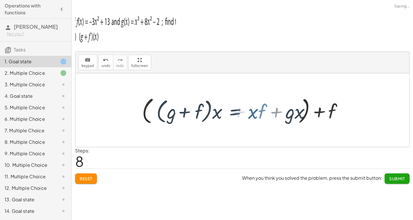
click at [237, 111] on div at bounding box center [245, 110] width 274 height 32
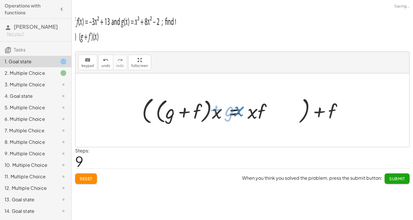
click at [196, 110] on div at bounding box center [245, 110] width 274 height 32
click at [164, 112] on div at bounding box center [245, 110] width 274 height 32
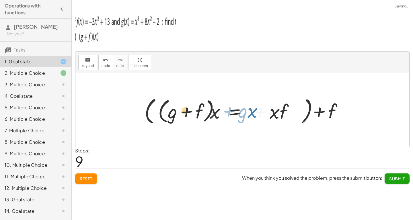
click at [259, 110] on div at bounding box center [245, 110] width 274 height 32
click at [320, 110] on div at bounding box center [245, 110] width 274 height 32
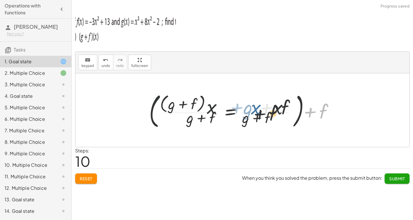
click at [235, 112] on div at bounding box center [245, 110] width 274 height 44
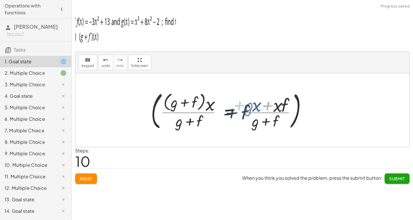
click at [220, 110] on div at bounding box center [245, 110] width 274 height 44
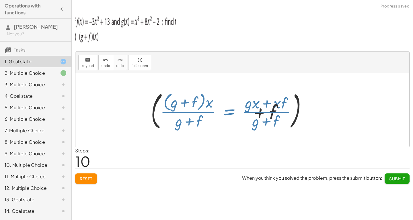
click at [268, 113] on div at bounding box center [245, 110] width 274 height 44
click at [202, 109] on div at bounding box center [245, 110] width 274 height 44
click at [196, 108] on div at bounding box center [245, 110] width 274 height 44
click at [168, 101] on div at bounding box center [245, 110] width 274 height 44
click at [333, 105] on div at bounding box center [245, 110] width 274 height 44
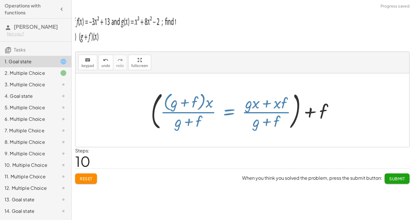
click at [196, 108] on div at bounding box center [245, 110] width 274 height 44
click at [282, 104] on div at bounding box center [245, 110] width 274 height 44
click at [196, 110] on div at bounding box center [245, 110] width 274 height 44
click at [249, 88] on div at bounding box center [245, 110] width 274 height 44
click at [144, 86] on div at bounding box center [242, 109] width 334 height 73
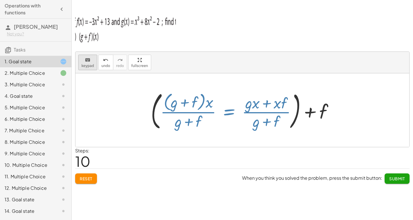
click at [86, 59] on icon "keyboard" at bounding box center [87, 60] width 5 height 7
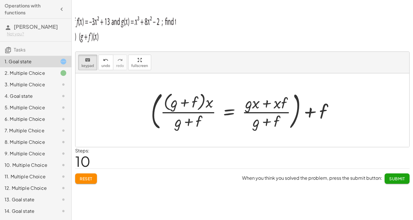
click at [89, 176] on span "Reset" at bounding box center [86, 178] width 13 height 5
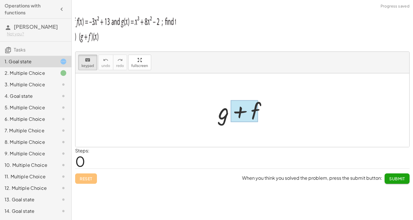
click at [232, 110] on div at bounding box center [244, 111] width 27 height 22
click at [284, 112] on div at bounding box center [242, 109] width 334 height 73
click at [245, 114] on div at bounding box center [245, 111] width 32 height 26
click at [135, 89] on div "keyboard keypad undo undo redo redo fullscreen + g + f ×" at bounding box center [242, 99] width 334 height 95
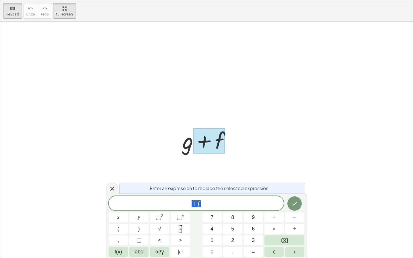
click at [189, 144] on div at bounding box center [209, 140] width 59 height 30
click at [205, 205] on span "+ f" at bounding box center [196, 204] width 175 height 8
click at [189, 149] on div at bounding box center [209, 140] width 59 height 30
click at [189, 146] on div at bounding box center [209, 140] width 59 height 30
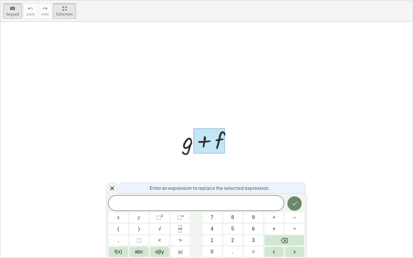
click at [292, 200] on button "Done" at bounding box center [295, 204] width 14 height 14
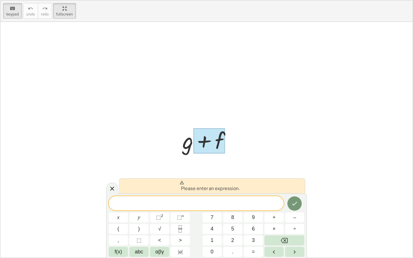
click at [217, 198] on div "​" at bounding box center [196, 203] width 175 height 14
click at [112, 189] on icon at bounding box center [112, 189] width 4 height 4
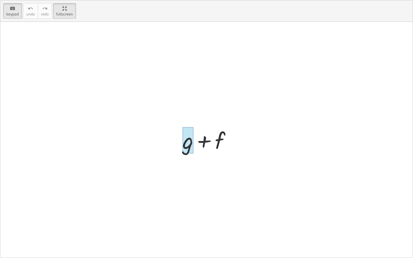
click at [188, 152] on div at bounding box center [188, 140] width 11 height 27
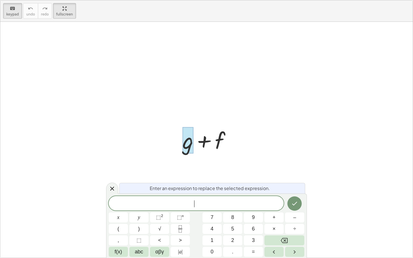
click at [206, 206] on span "​" at bounding box center [196, 204] width 175 height 8
click at [110, 186] on icon at bounding box center [112, 188] width 7 height 7
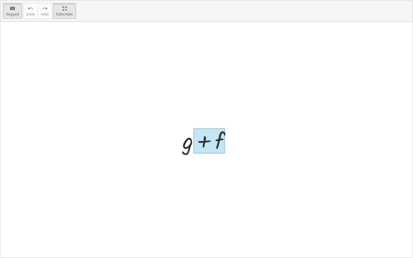
click at [216, 140] on div at bounding box center [209, 141] width 32 height 26
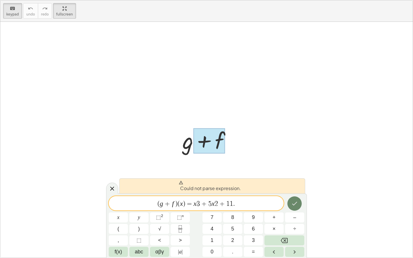
click at [297, 205] on icon "Done" at bounding box center [294, 203] width 7 height 7
click at [295, 205] on icon "Done" at bounding box center [294, 203] width 7 height 7
click at [113, 191] on icon at bounding box center [112, 188] width 7 height 7
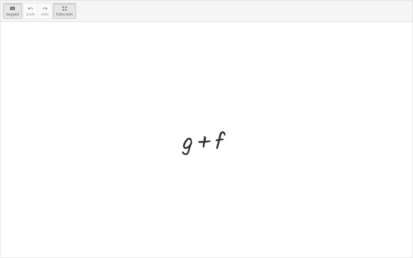
click at [179, 150] on div "+ g + f" at bounding box center [207, 140] width 66 height 32
click at [185, 148] on div at bounding box center [188, 140] width 11 height 27
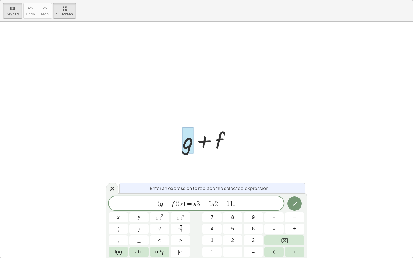
click at [128, 213] on div at bounding box center [118, 218] width 19 height 10
click at [291, 205] on button "Done" at bounding box center [295, 204] width 14 height 14
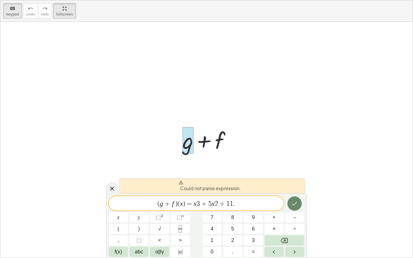
click at [297, 201] on icon "Done" at bounding box center [294, 203] width 7 height 7
click at [205, 191] on span "Could not parse expression." at bounding box center [210, 186] width 62 height 11
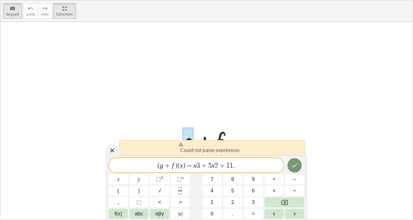
scroll to position [14, 0]
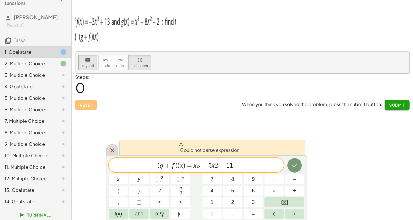
click at [111, 151] on icon at bounding box center [112, 150] width 4 height 4
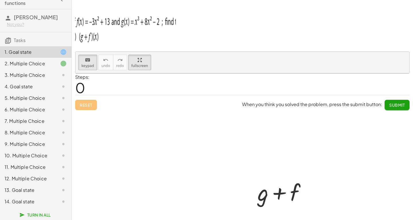
scroll to position [37, 0]
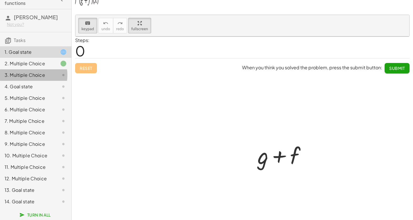
click at [32, 73] on div "3. Multiple Choice" at bounding box center [28, 74] width 46 height 7
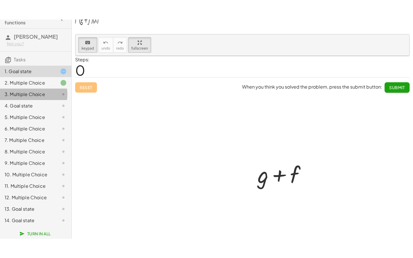
scroll to position [0, 0]
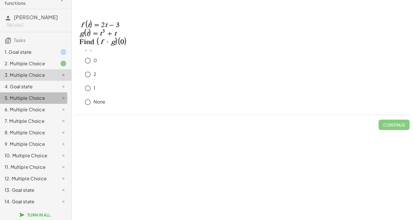
click at [27, 115] on div "5. Multiple Choice" at bounding box center [35, 120] width 71 height 11
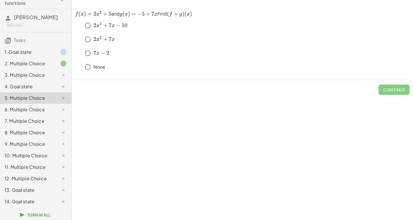
click at [36, 71] on div "3. Multiple Choice" at bounding box center [28, 74] width 46 height 7
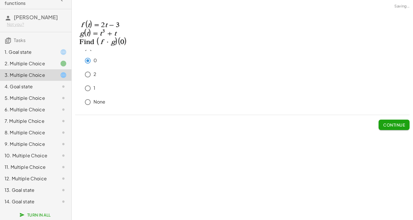
click at [397, 126] on span "Continue" at bounding box center [394, 124] width 22 height 5
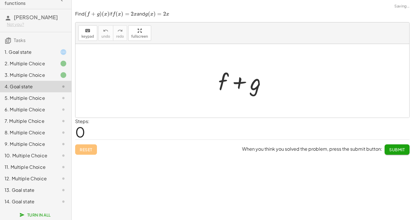
click at [26, 94] on div "5. Multiple Choice" at bounding box center [28, 97] width 46 height 7
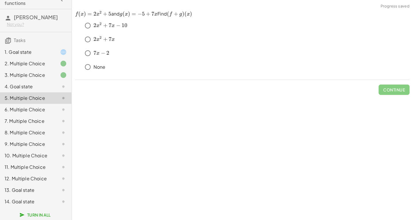
click at [44, 107] on div "6. Multiple Choice" at bounding box center [28, 109] width 46 height 7
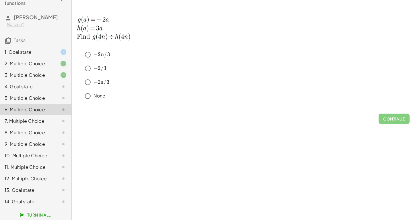
click at [28, 94] on div "5. Multiple Choice" at bounding box center [28, 97] width 46 height 7
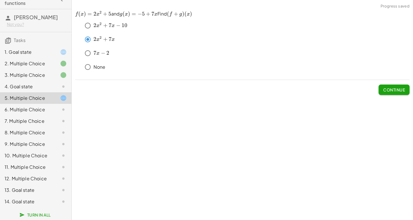
click at [394, 89] on span "Continue" at bounding box center [394, 89] width 22 height 5
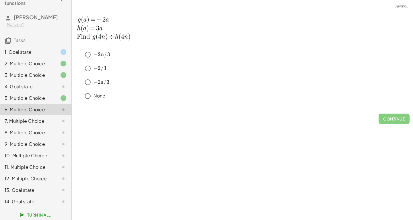
click at [54, 106] on div at bounding box center [59, 109] width 16 height 7
click at [36, 106] on div "6. Multiple Choice" at bounding box center [28, 109] width 46 height 7
click at [389, 118] on span "Continue" at bounding box center [394, 118] width 22 height 5
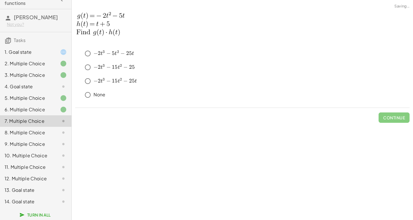
click at [38, 129] on div "8. Multiple Choice" at bounding box center [28, 132] width 46 height 7
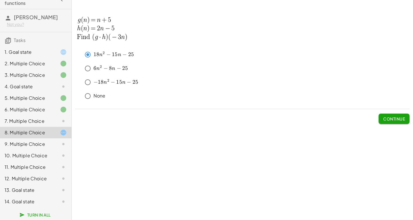
click at [382, 118] on button "Continue" at bounding box center [394, 118] width 31 height 10
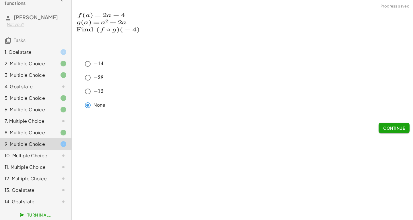
click at [387, 129] on span "Continue" at bounding box center [394, 127] width 22 height 5
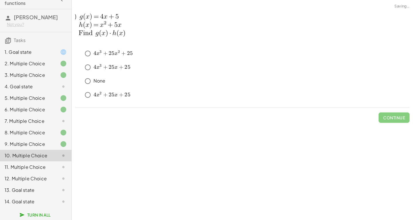
click at [38, 117] on div "7. Multiple Choice" at bounding box center [28, 120] width 46 height 7
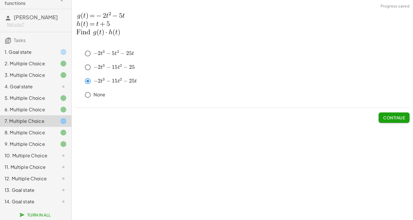
click at [390, 116] on span "Continue" at bounding box center [394, 117] width 22 height 5
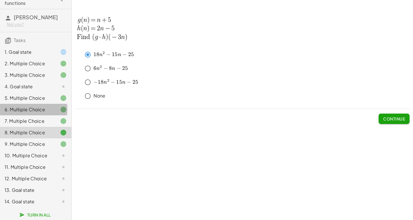
click at [19, 127] on div "6. Multiple Choice" at bounding box center [35, 132] width 71 height 11
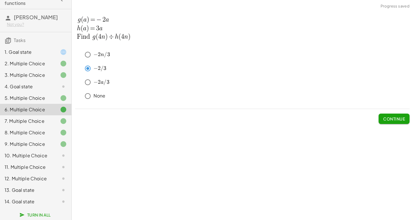
click at [46, 129] on div "8. Multiple Choice" at bounding box center [28, 132] width 46 height 7
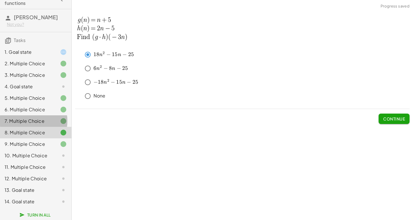
click at [43, 117] on div "7. Multiple Choice" at bounding box center [28, 120] width 46 height 7
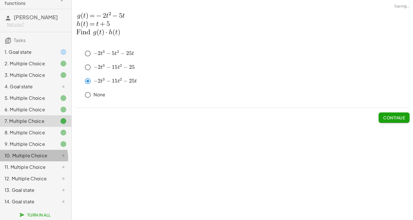
click at [39, 153] on div "10. Multiple Choice" at bounding box center [28, 155] width 46 height 7
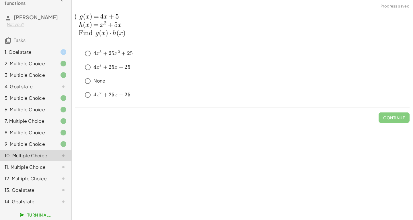
click at [239, 195] on div "keyboard keypad undo undo redo redo fullscreen + g + f × Could not parse expres…" at bounding box center [242, 110] width 341 height 220
click at [393, 116] on span "Continue" at bounding box center [394, 117] width 22 height 5
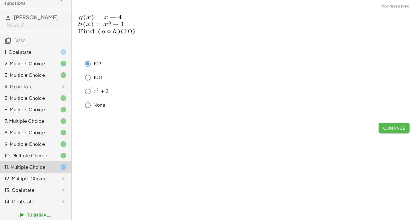
click at [395, 126] on span "Continue" at bounding box center [394, 127] width 22 height 5
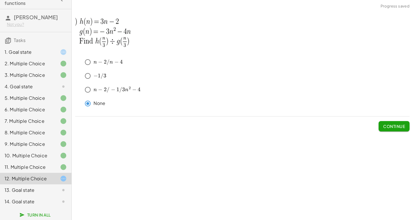
click at [392, 122] on button "Continue" at bounding box center [394, 126] width 31 height 10
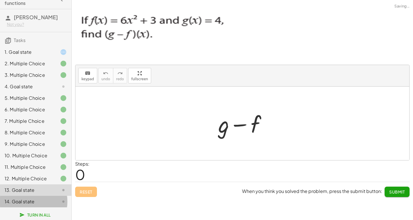
click at [36, 203] on div "14. Goal state" at bounding box center [28, 201] width 46 height 7
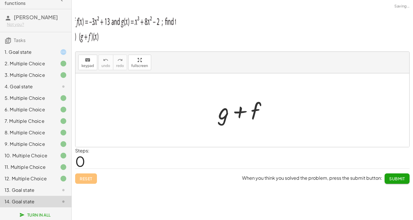
click at [172, 171] on div "Reset When you think you solved the problem, press the submit button: Submit" at bounding box center [242, 175] width 335 height 15
click at [228, 118] on div at bounding box center [245, 110] width 59 height 30
click at [82, 61] on div "keyboard" at bounding box center [88, 59] width 13 height 7
click at [222, 115] on div at bounding box center [223, 110] width 11 height 27
click at [225, 118] on div at bounding box center [223, 110] width 11 height 27
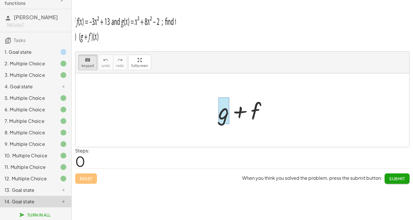
click at [130, 52] on div "keyboard keypad undo [PERSON_NAME] redo fullscreen" at bounding box center [242, 63] width 334 height 22
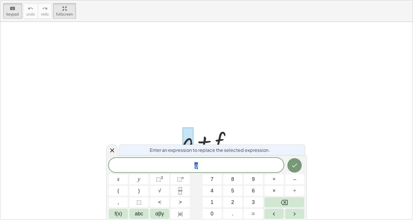
click at [137, 90] on div "keyboard keypad undo undo redo redo fullscreen + g + f ×" at bounding box center [206, 109] width 413 height 219
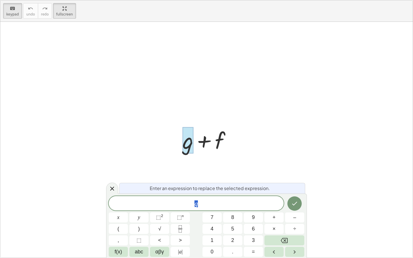
click at [209, 203] on span "g" at bounding box center [196, 204] width 175 height 8
click at [295, 205] on icon "Done" at bounding box center [294, 203] width 7 height 7
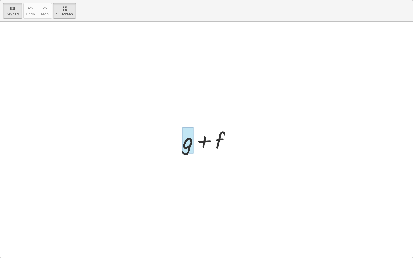
click at [187, 148] on div at bounding box center [188, 140] width 11 height 27
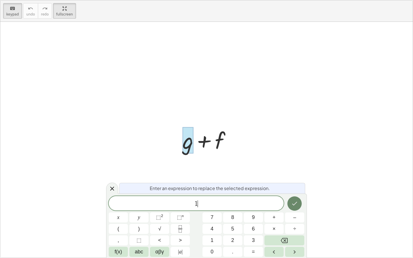
click at [295, 204] on icon "Done" at bounding box center [294, 204] width 5 height 4
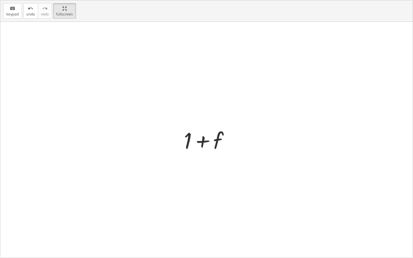
click at [188, 143] on div at bounding box center [208, 140] width 55 height 30
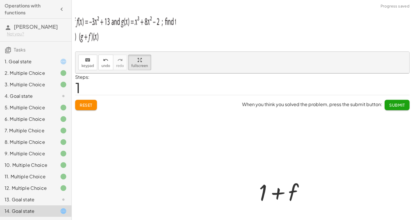
click at [87, 103] on div at bounding box center [242, 164] width 334 height 183
click at [87, 99] on div at bounding box center [242, 164] width 334 height 183
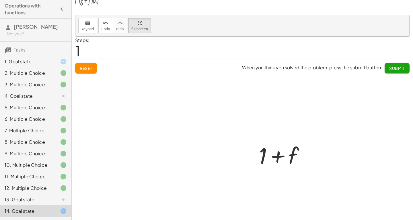
drag, startPoint x: 77, startPoint y: 67, endPoint x: 86, endPoint y: 67, distance: 8.6
click at [80, 67] on div at bounding box center [242, 127] width 334 height 183
click at [86, 67] on div at bounding box center [242, 127] width 334 height 183
drag, startPoint x: 97, startPoint y: 65, endPoint x: 102, endPoint y: 37, distance: 28.2
click at [98, 65] on div at bounding box center [242, 127] width 334 height 183
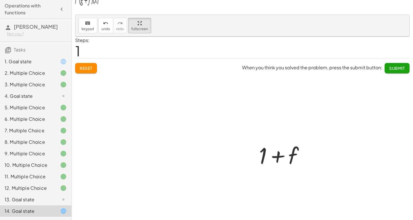
scroll to position [14, 0]
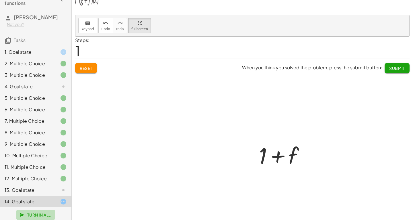
click at [40, 214] on span "Turn In All" at bounding box center [36, 214] width 30 height 5
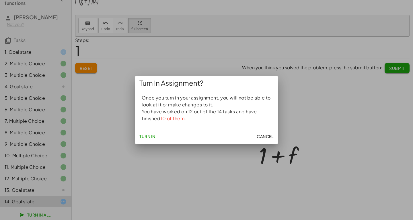
click at [151, 139] on span "Turn In" at bounding box center [147, 135] width 16 height 5
click at [148, 133] on button "Turn In" at bounding box center [147, 136] width 21 height 10
click at [144, 139] on span "Turn In" at bounding box center [147, 135] width 16 height 5
click at [302, 165] on div at bounding box center [206, 110] width 413 height 220
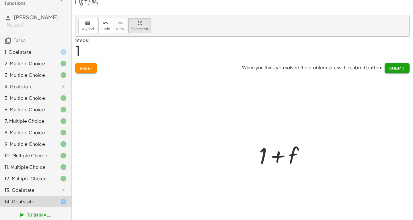
click at [29, 69] on div "1. Goal state" at bounding box center [35, 74] width 71 height 11
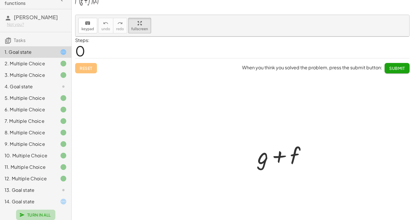
click at [41, 213] on span "Turn In All" at bounding box center [36, 214] width 30 height 5
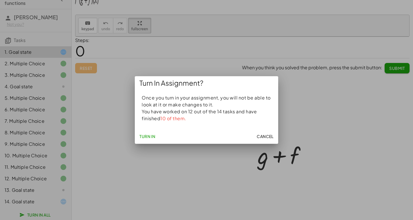
click at [153, 135] on span "Turn In" at bounding box center [147, 135] width 16 height 5
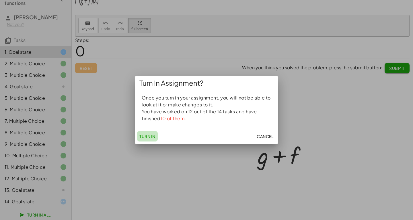
drag, startPoint x: 153, startPoint y: 135, endPoint x: 145, endPoint y: 141, distance: 10.5
click at [145, 141] on button "Turn In" at bounding box center [147, 136] width 21 height 10
click at [267, 138] on span "Cancel" at bounding box center [265, 135] width 17 height 5
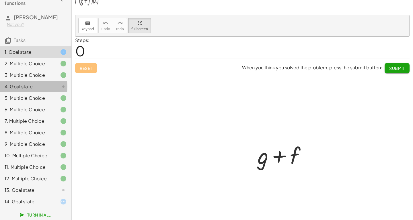
click at [51, 83] on div at bounding box center [59, 86] width 16 height 7
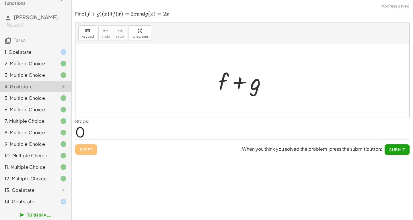
click at [212, 84] on div "+ f + g" at bounding box center [243, 81] width 66 height 32
click at [226, 83] on div at bounding box center [245, 81] width 59 height 30
click at [32, 200] on div "14. Goal state" at bounding box center [28, 201] width 46 height 7
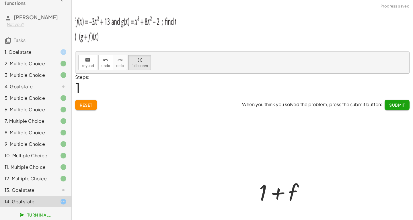
click at [90, 106] on div at bounding box center [242, 164] width 334 height 183
click at [83, 98] on div at bounding box center [242, 164] width 334 height 183
click at [401, 103] on div at bounding box center [242, 164] width 334 height 183
click at [395, 104] on div at bounding box center [242, 164] width 334 height 183
click at [392, 104] on div at bounding box center [242, 164] width 334 height 183
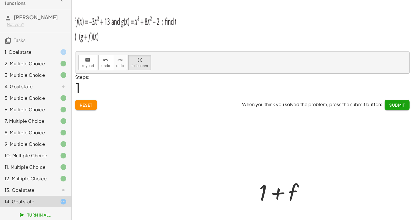
click at [390, 105] on div at bounding box center [242, 164] width 334 height 183
click at [388, 105] on div at bounding box center [242, 164] width 334 height 183
click at [4, 0] on div "Operations with functions" at bounding box center [35, 0] width 67 height 14
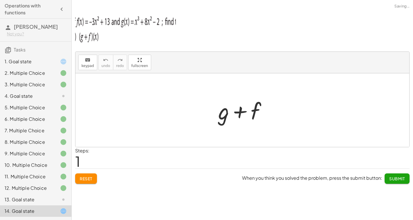
click at [232, 116] on div at bounding box center [245, 110] width 59 height 30
click at [392, 179] on span "Submit" at bounding box center [397, 178] width 16 height 5
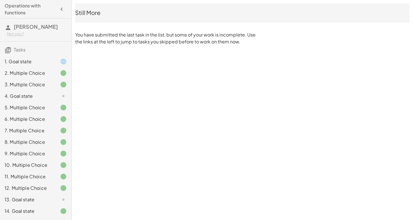
scroll to position [14, 0]
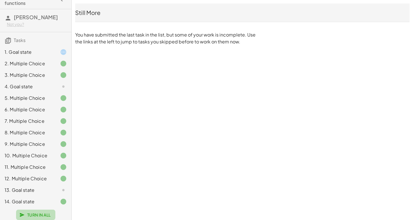
click at [38, 213] on span "Turn In All" at bounding box center [36, 214] width 30 height 5
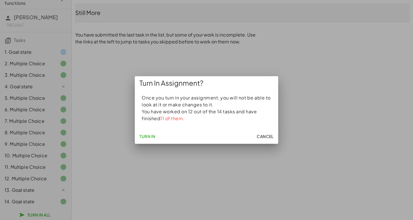
click at [150, 136] on span "Turn In" at bounding box center [147, 135] width 16 height 5
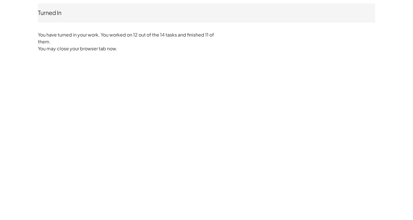
click at [124, 38] on p "You have turned in your work. You worked on 12 out of the 14 tasks and finished…" at bounding box center [131, 38] width 187 height 14
click at [110, 52] on p "You may close your browser tab now." at bounding box center [206, 48] width 337 height 7
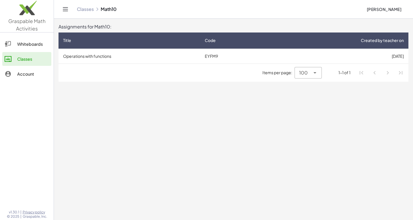
click at [267, 95] on main "Assignments for Math10: Title Code Created by teacher on Operations with functi…" at bounding box center [233, 110] width 359 height 220
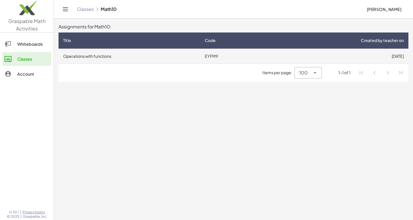
click at [258, 59] on td "EYFM9" at bounding box center [232, 55] width 65 height 15
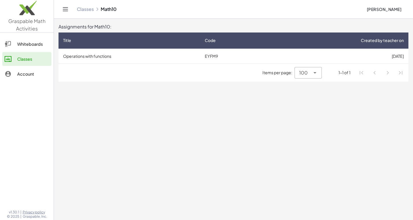
click at [301, 74] on span "100" at bounding box center [303, 72] width 9 height 7
click at [304, 87] on div "10" at bounding box center [309, 87] width 18 height 7
click at [308, 73] on span "10" at bounding box center [305, 72] width 5 height 7
click at [310, 97] on div "100" at bounding box center [310, 101] width 24 height 14
type input "***"
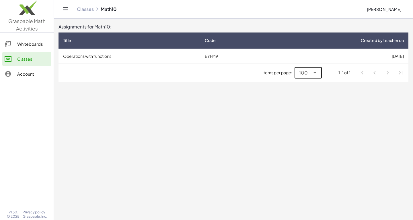
click at [28, 39] on link "Whiteboards" at bounding box center [26, 44] width 49 height 14
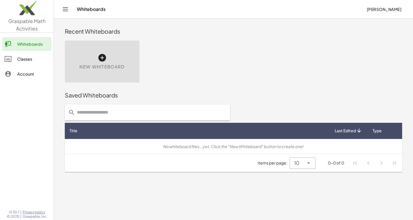
click at [29, 59] on div "Classes" at bounding box center [33, 58] width 32 height 7
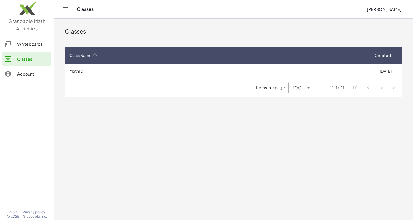
click at [98, 57] on div "Class Name" at bounding box center [216, 55] width 295 height 6
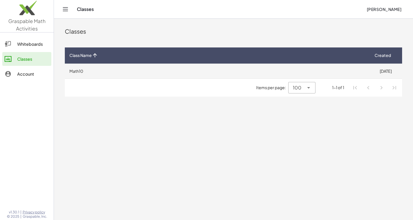
click at [97, 67] on td "Math10" at bounding box center [217, 70] width 304 height 15
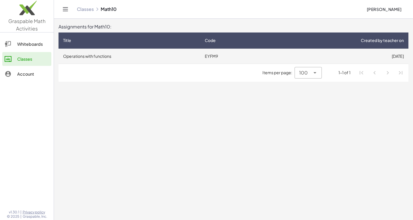
click at [143, 54] on td "Operations with functions" at bounding box center [130, 55] width 142 height 15
